Goal: Task Accomplishment & Management: Manage account settings

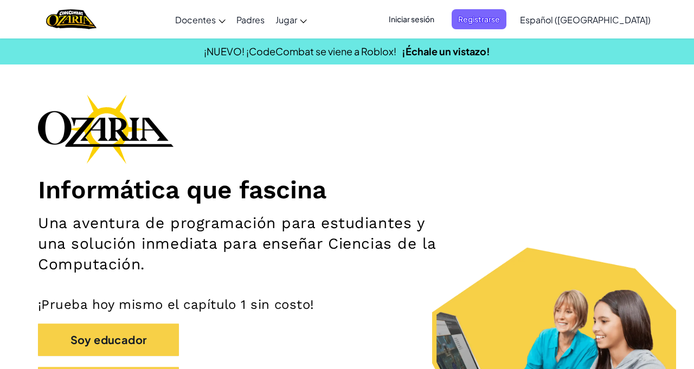
click at [441, 17] on span "Iniciar sesión" at bounding box center [411, 19] width 59 height 20
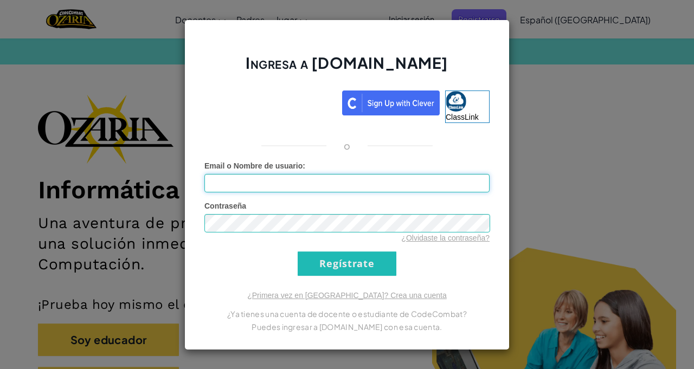
click at [382, 181] on input "Email o Nombre de usuario :" at bounding box center [346, 183] width 285 height 18
click at [226, 183] on input "[EMAIL_ADDRESS][DOMAIN_NAME]" at bounding box center [346, 183] width 285 height 18
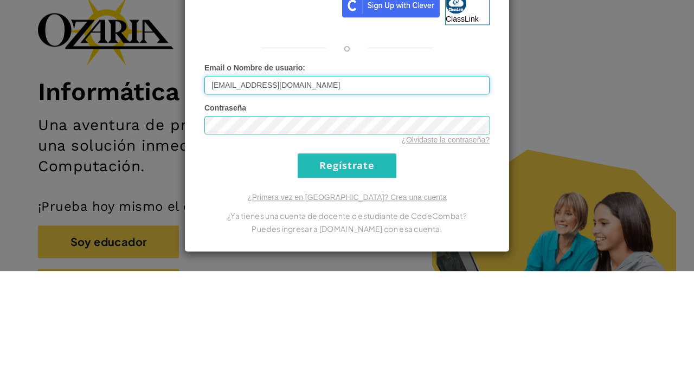
type input "[EMAIL_ADDRESS][DOMAIN_NAME]"
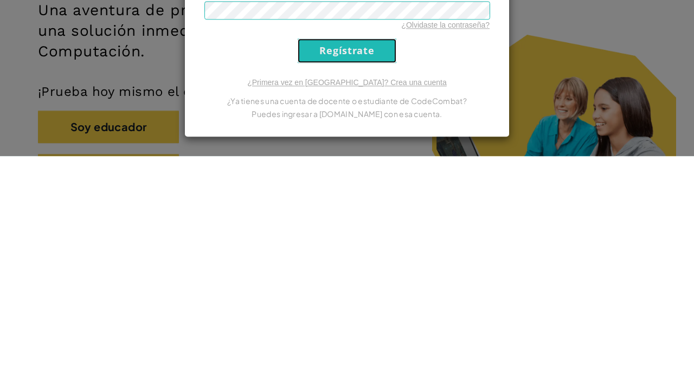
click at [372, 269] on input "Regístrate" at bounding box center [347, 264] width 99 height 24
